Goal: Navigation & Orientation: Find specific page/section

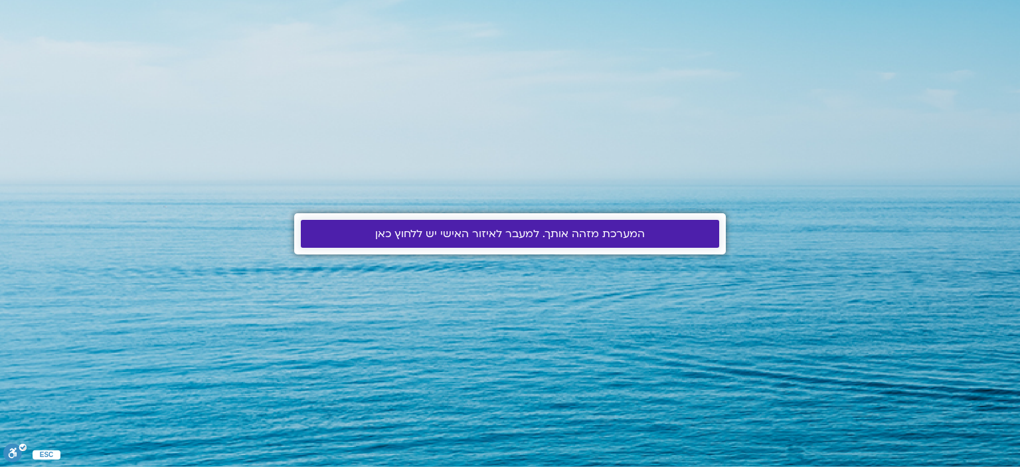
click at [478, 231] on span "המערכת מזהה אותך. למעבר לאיזור האישי יש ללחוץ כאן" at bounding box center [510, 234] width 270 height 12
click at [547, 234] on span "המערכת מזהה אותך. למעבר לאיזור האישי יש ללחוץ כאן" at bounding box center [510, 234] width 270 height 12
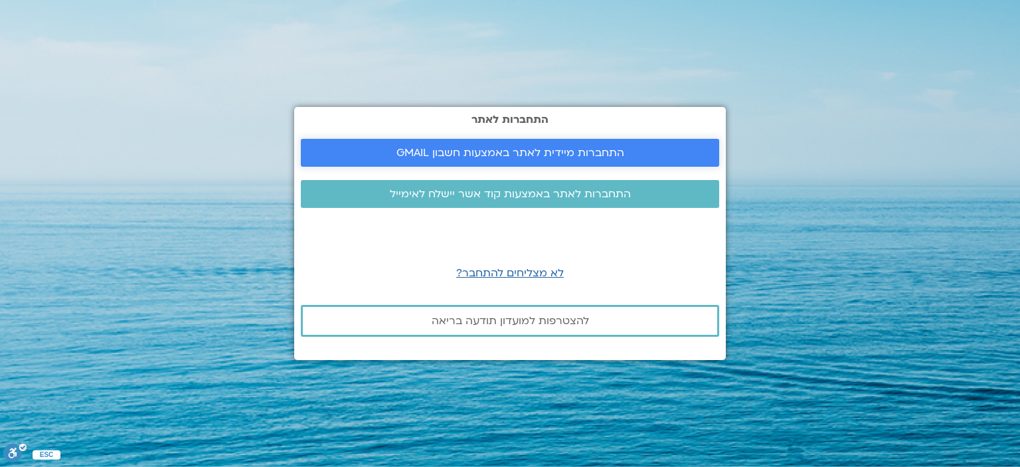
click at [577, 151] on span "התחברות מיידית לאתר באמצעות חשבון GMAIL" at bounding box center [511, 153] width 228 height 12
